Goal: Book appointment/travel/reservation

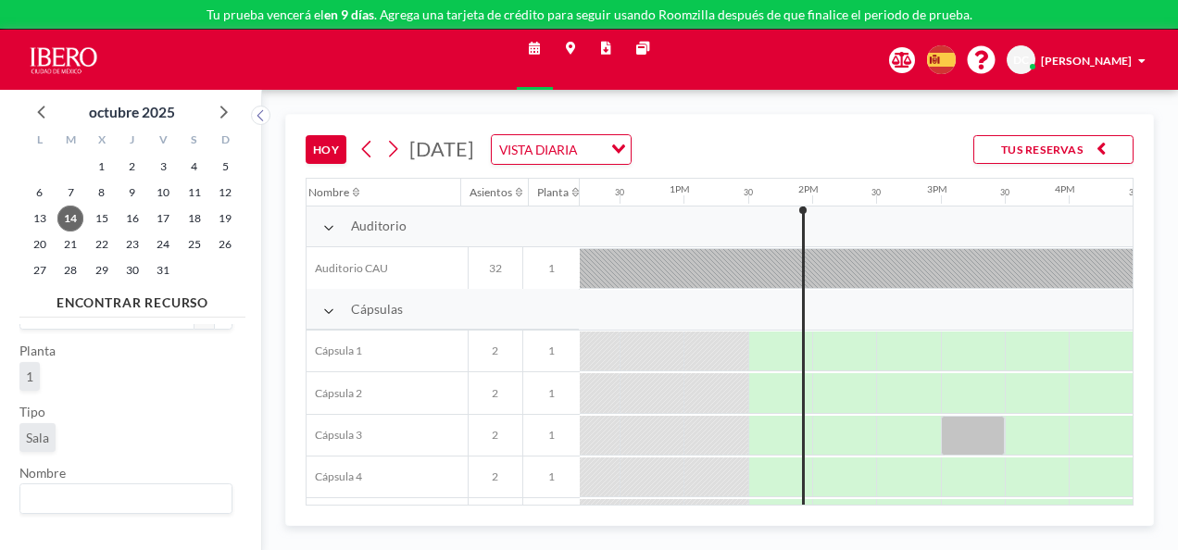
scroll to position [52, 0]
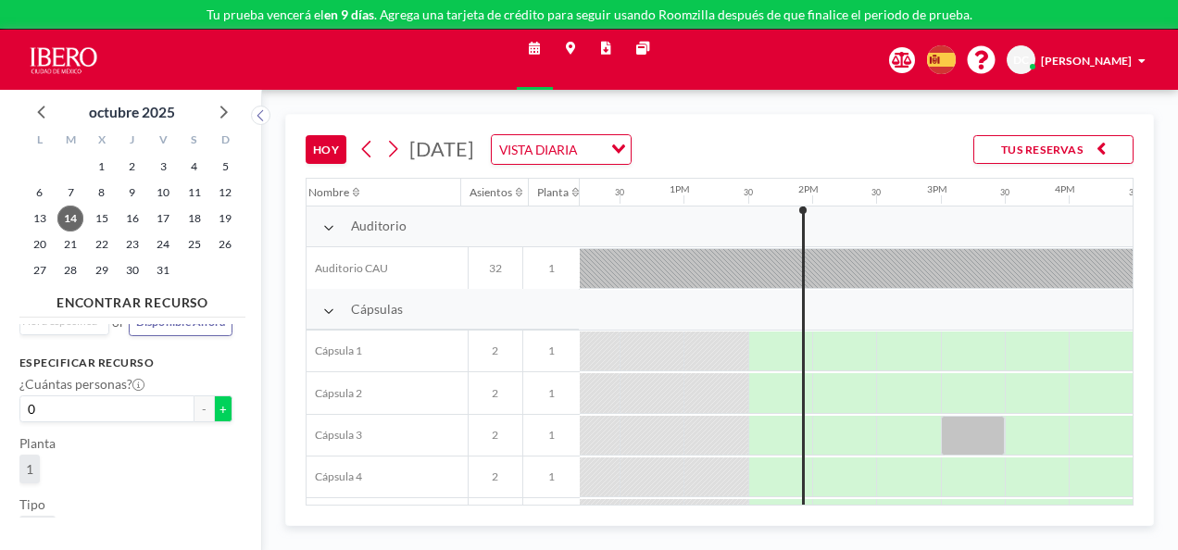
click at [214, 404] on button "+" at bounding box center [223, 409] width 19 height 27
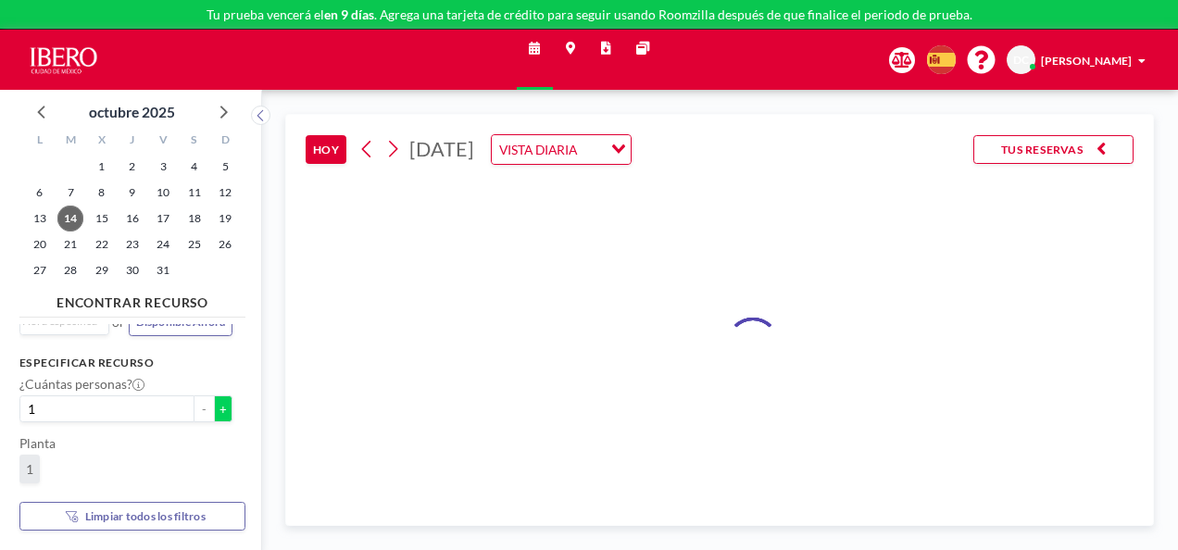
click at [214, 404] on button "+" at bounding box center [223, 409] width 19 height 27
type input "2"
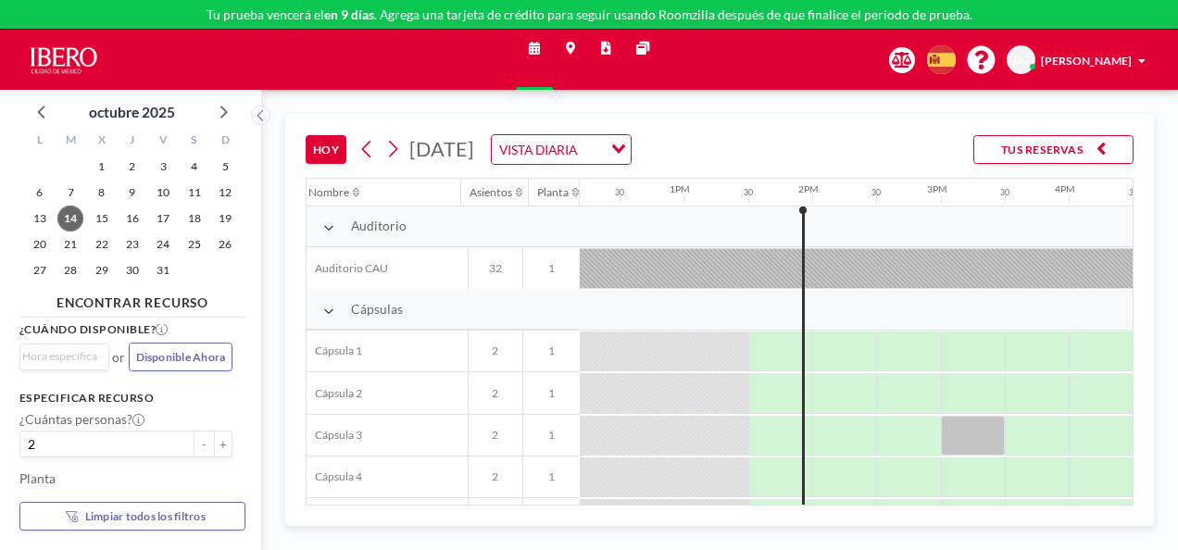
scroll to position [0, 0]
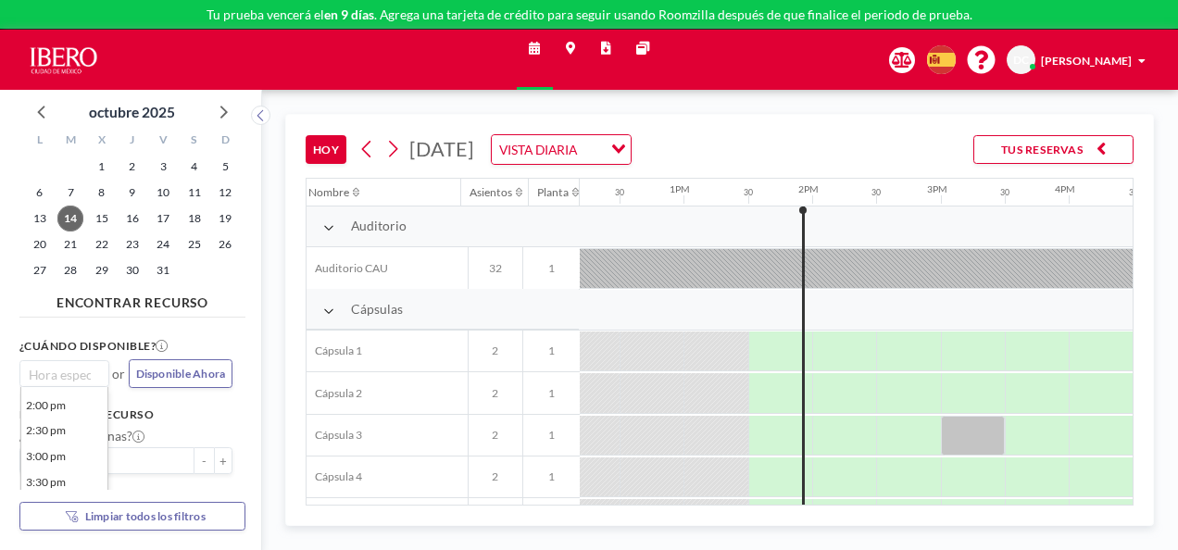
click at [74, 370] on input "Search for option" at bounding box center [60, 374] width 76 height 19
click at [206, 388] on div "¿Cuándo disponible? Loading... 2:00 pm 2:30 pm 3:00 pm 3:30 pm 4:00 pm 4:30 pm …" at bounding box center [132, 406] width 226 height 165
click at [395, 146] on icon at bounding box center [393, 149] width 9 height 17
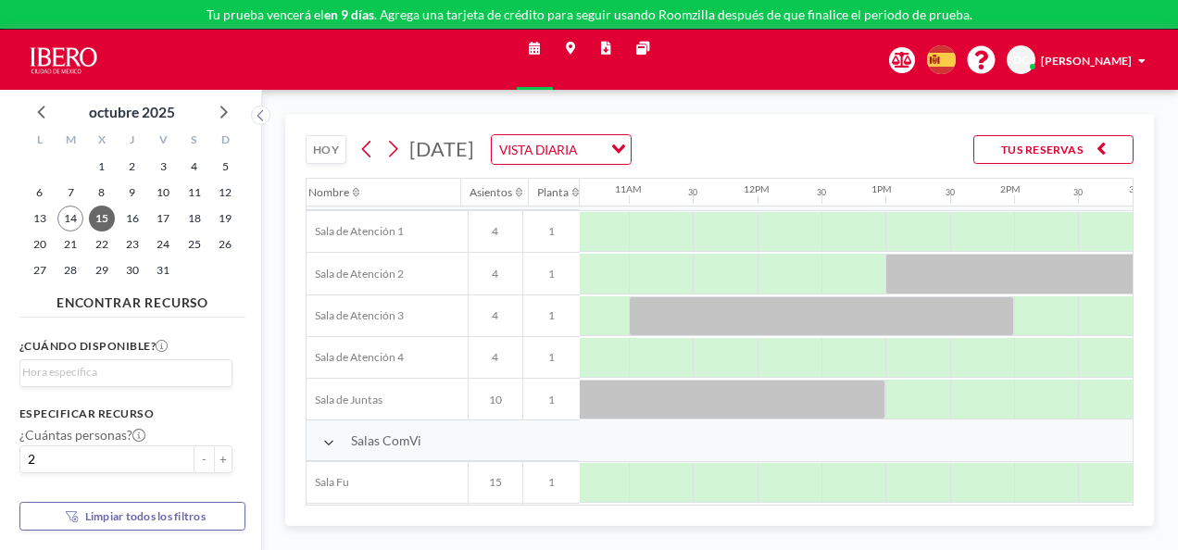
scroll to position [371, 1366]
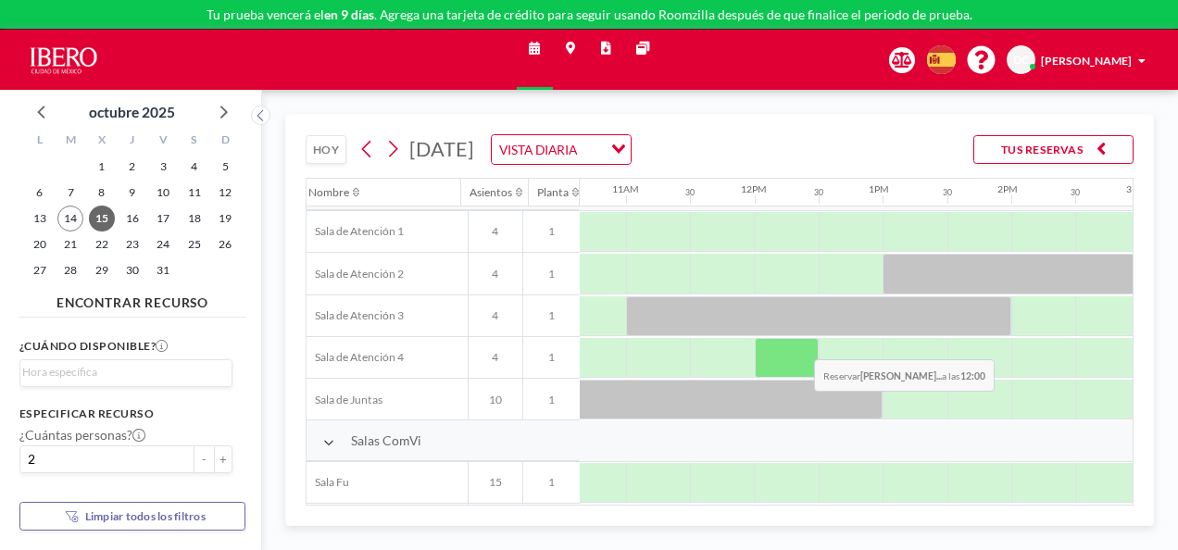
click at [800, 344] on div at bounding box center [787, 358] width 64 height 40
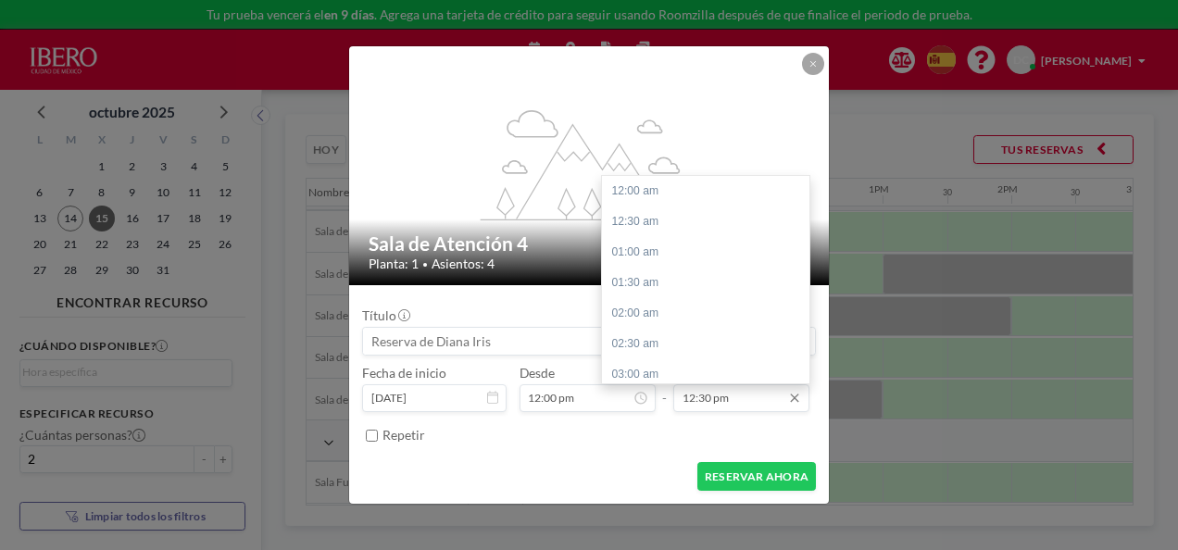
scroll to position [764, 0]
click at [640, 227] on div "01:00 pm" at bounding box center [710, 221] width 217 height 31
type input "01:00 pm"
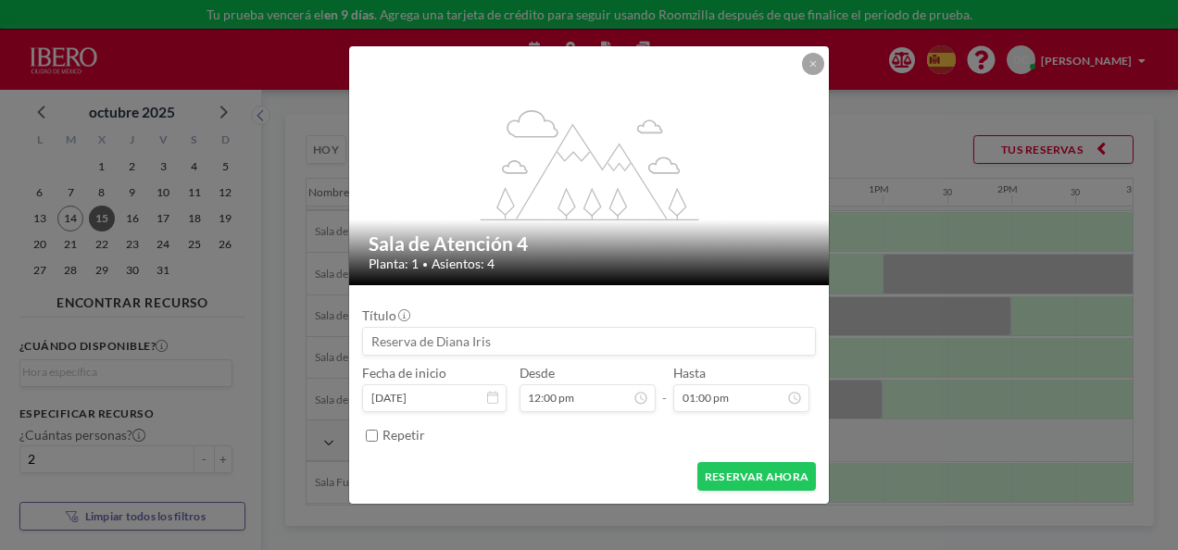
scroll to position [734, 0]
click at [789, 477] on button "RESERVAR AHORA" at bounding box center [756, 476] width 119 height 29
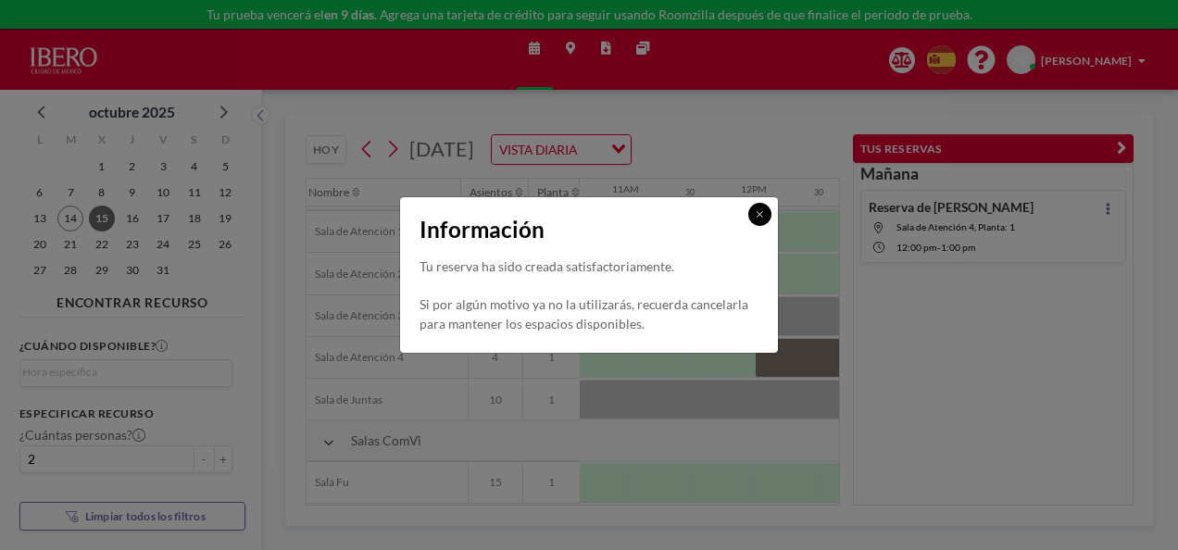
click at [761, 219] on icon at bounding box center [759, 213] width 7 height 9
